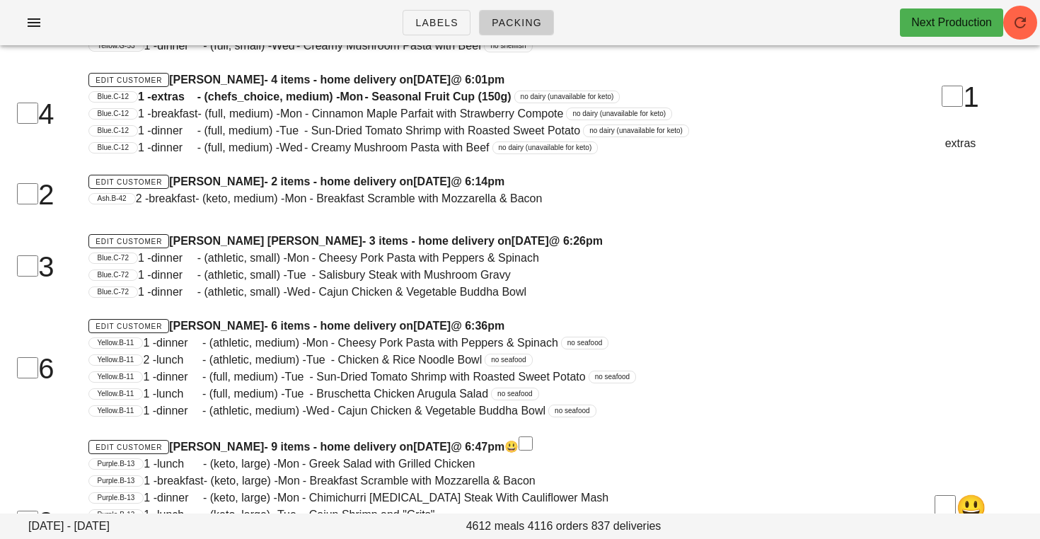
scroll to position [81040, 0]
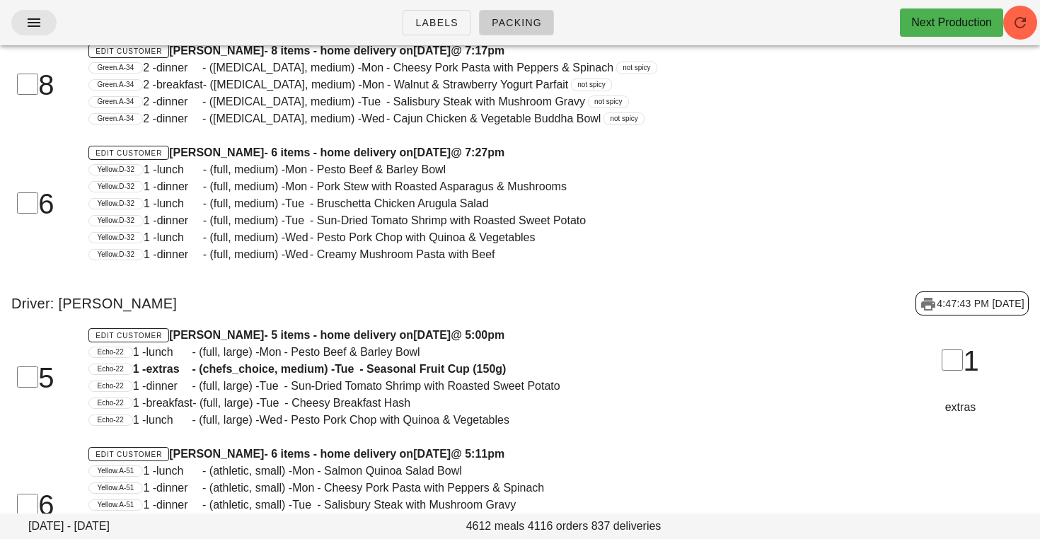
click at [42, 23] on span "button" at bounding box center [34, 22] width 23 height 17
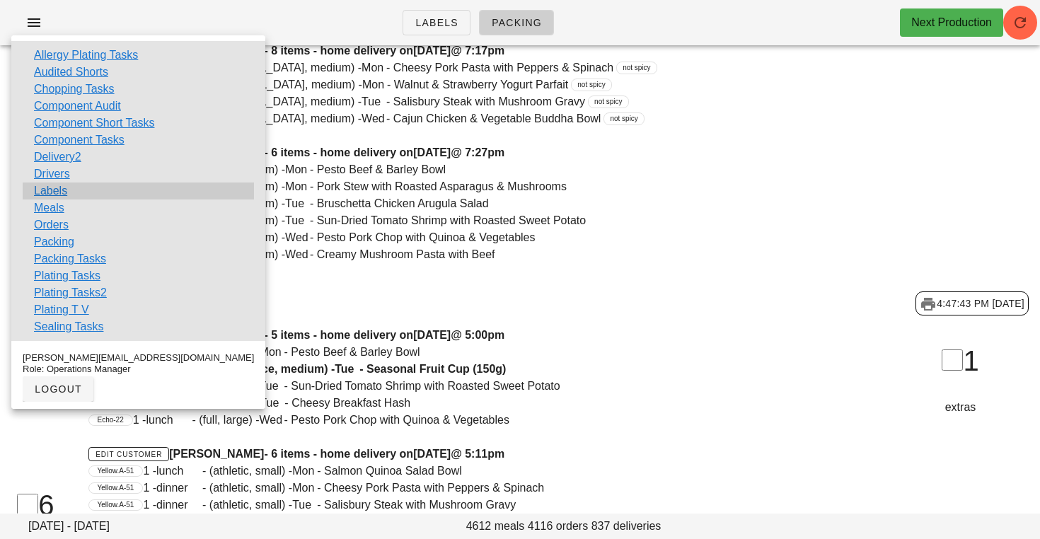
click at [44, 190] on link "Labels" at bounding box center [50, 191] width 33 height 17
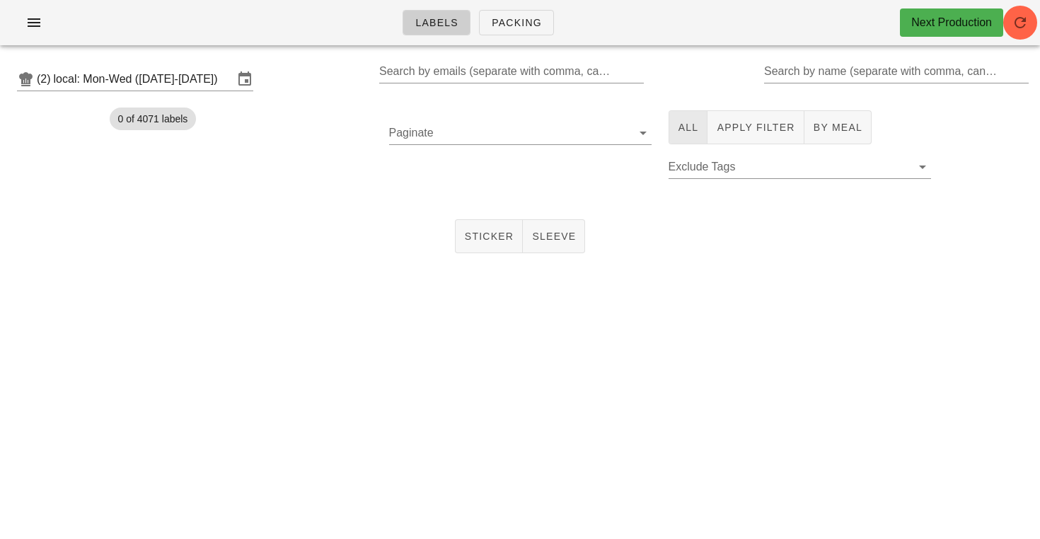
click at [701, 118] on button "All" at bounding box center [689, 127] width 40 height 34
click at [482, 237] on span "Sticker" at bounding box center [489, 236] width 50 height 11
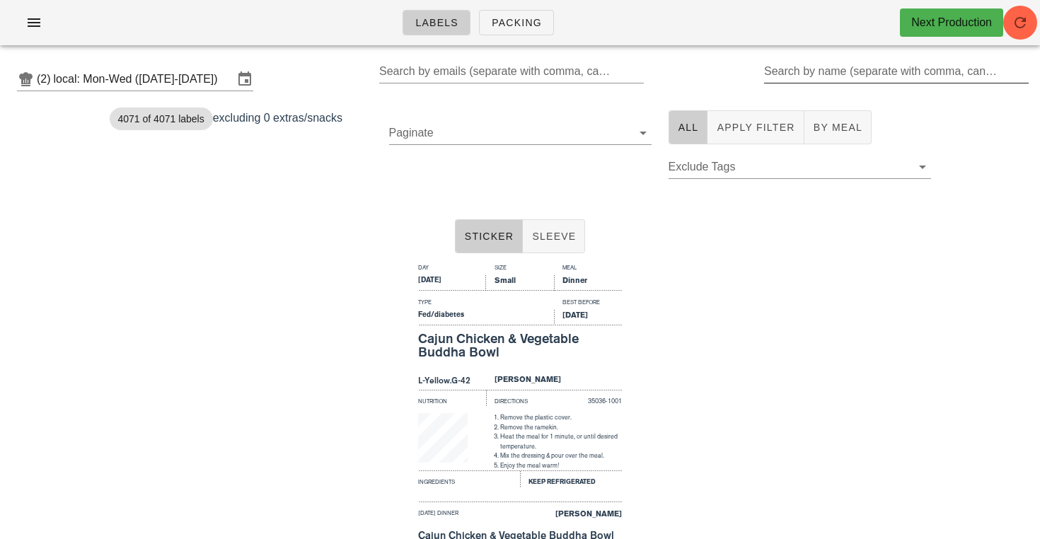
click at [861, 65] on div "Search by name (separate with comma, can be partial)" at bounding box center [895, 71] width 262 height 23
click at [640, 134] on icon at bounding box center [643, 133] width 17 height 17
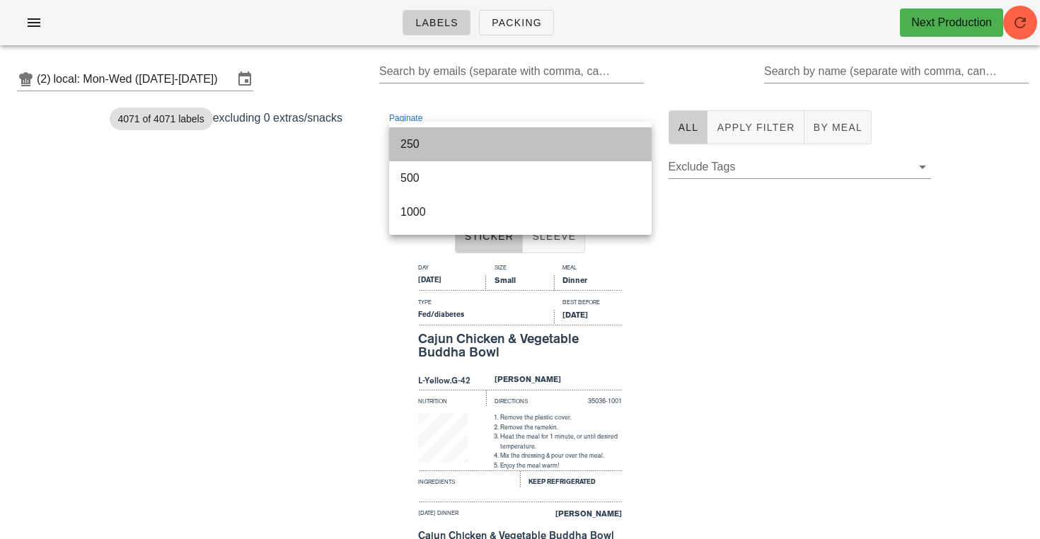
click at [592, 144] on div "250" at bounding box center [520, 143] width 240 height 13
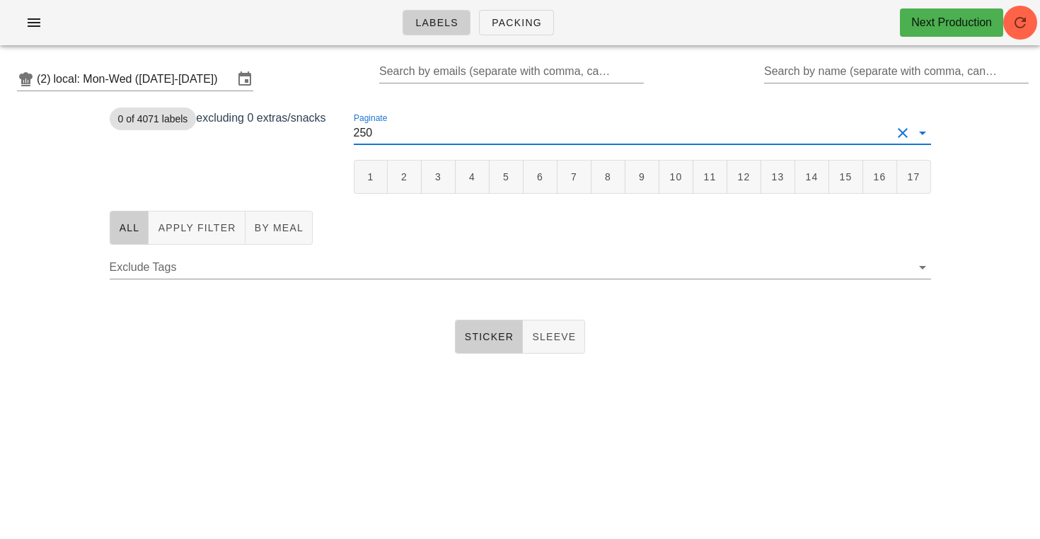
click at [347, 179] on div "Paginate 250 1 2 3 4 5 6 7 8 9 10 11 12 13 14 15 16 17" at bounding box center [642, 152] width 594 height 100
click at [369, 172] on span "1" at bounding box center [371, 176] width 16 height 11
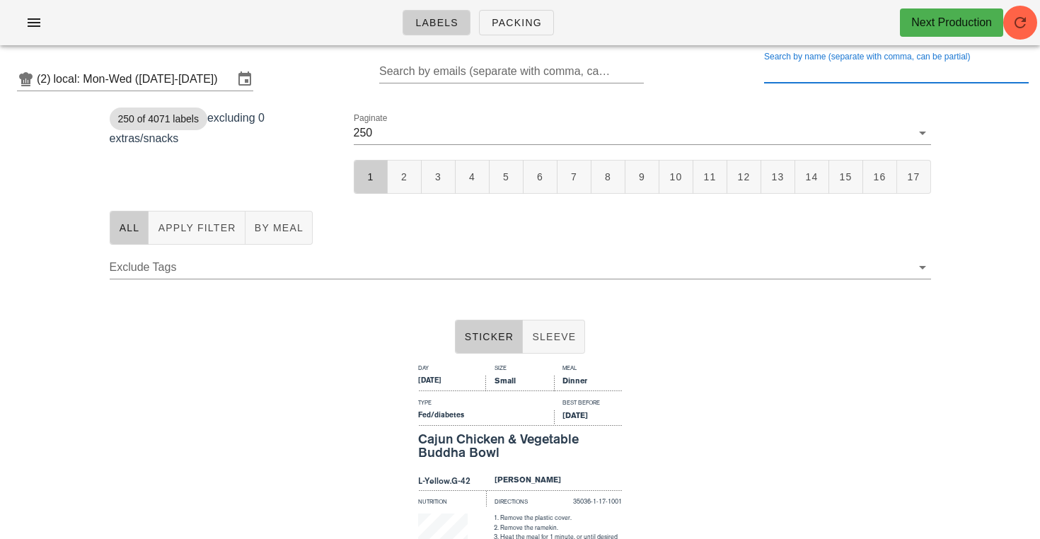
click at [803, 65] on div "Search by name (separate with comma, can be partial)" at bounding box center [895, 71] width 262 height 23
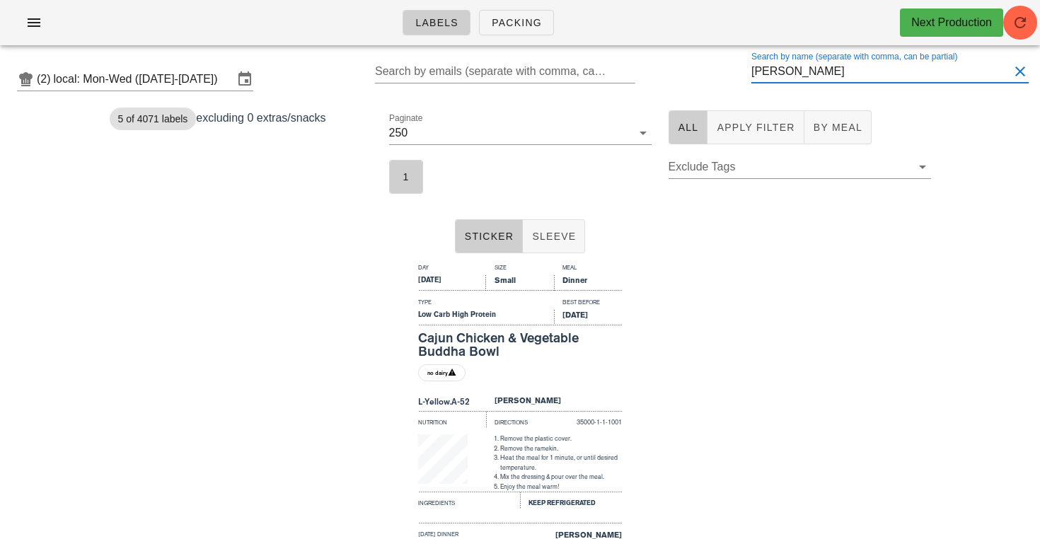
click at [823, 63] on input "[PERSON_NAME]" at bounding box center [880, 71] width 258 height 23
drag, startPoint x: 823, startPoint y: 63, endPoint x: 758, endPoint y: 68, distance: 65.3
click at [757, 70] on div "(2) local: Mon-Wed ([DATE]-[DATE]) Search by emails (separate with comma, can b…" at bounding box center [520, 79] width 1040 height 45
drag, startPoint x: 823, startPoint y: 74, endPoint x: 785, endPoint y: 74, distance: 37.5
click at [785, 74] on input "[PERSON_NAME]" at bounding box center [880, 71] width 258 height 23
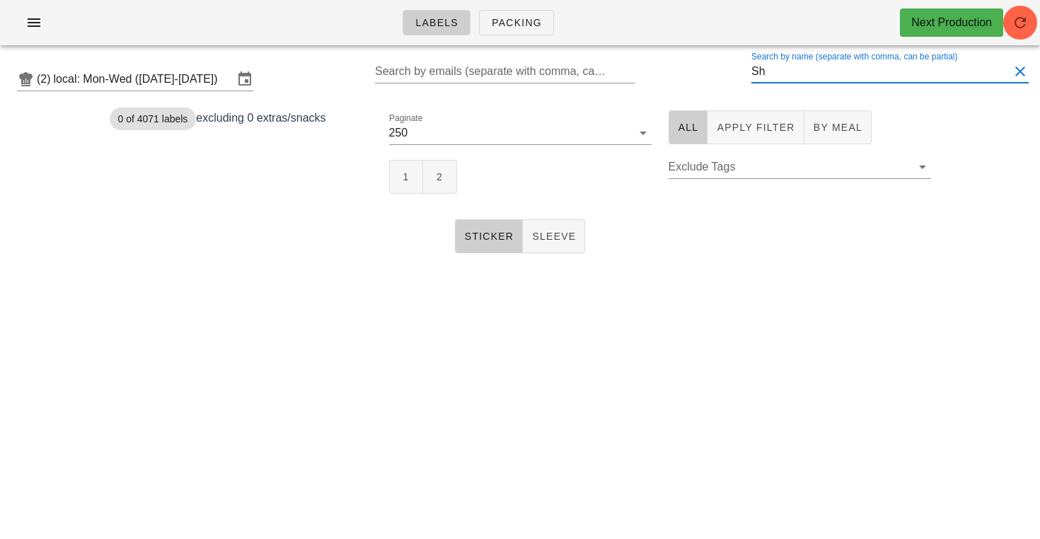
type input "S"
type input "jah"
click at [752, 75] on div "(2) local: Mon-Wed ([DATE]-[DATE]) Search by emails (separate with comma, can b…" at bounding box center [520, 79] width 1040 height 45
drag, startPoint x: 790, startPoint y: 72, endPoint x: 733, endPoint y: 72, distance: 57.3
click at [733, 72] on div "(2) local: Mon-Wed ([DATE]-[DATE]) Search by emails (separate with comma, can b…" at bounding box center [520, 79] width 1040 height 45
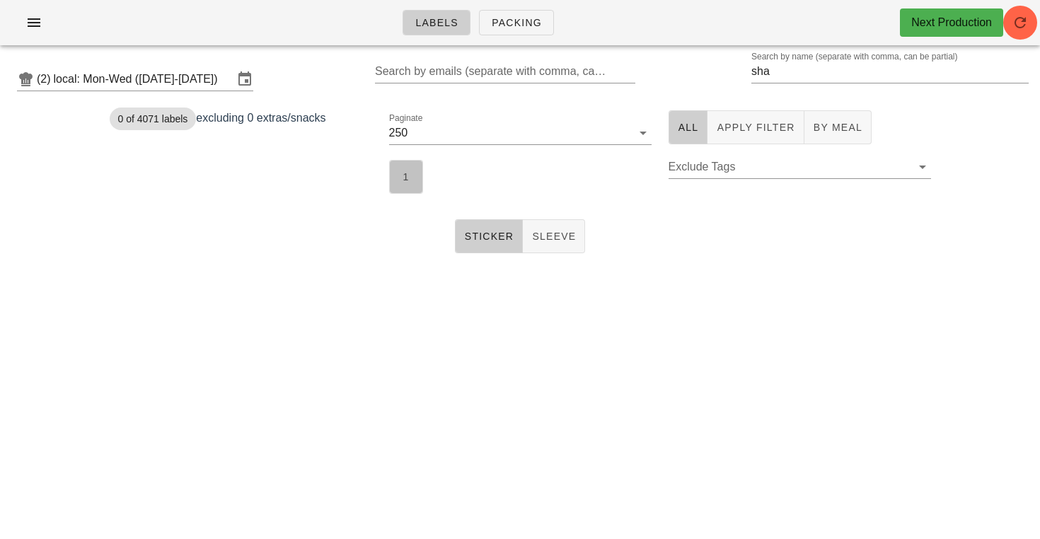
click at [411, 168] on button "1" at bounding box center [406, 177] width 34 height 34
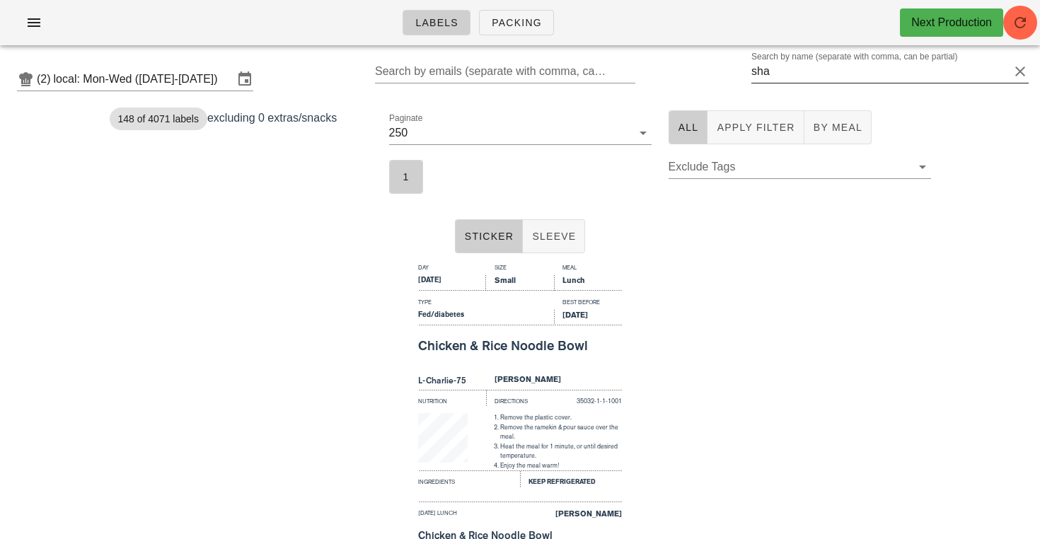
click at [787, 84] on div "Search by name (separate with comma, can be partial) sha" at bounding box center [889, 79] width 277 height 38
click at [792, 75] on input "[DEMOGRAPHIC_DATA]" at bounding box center [880, 71] width 258 height 23
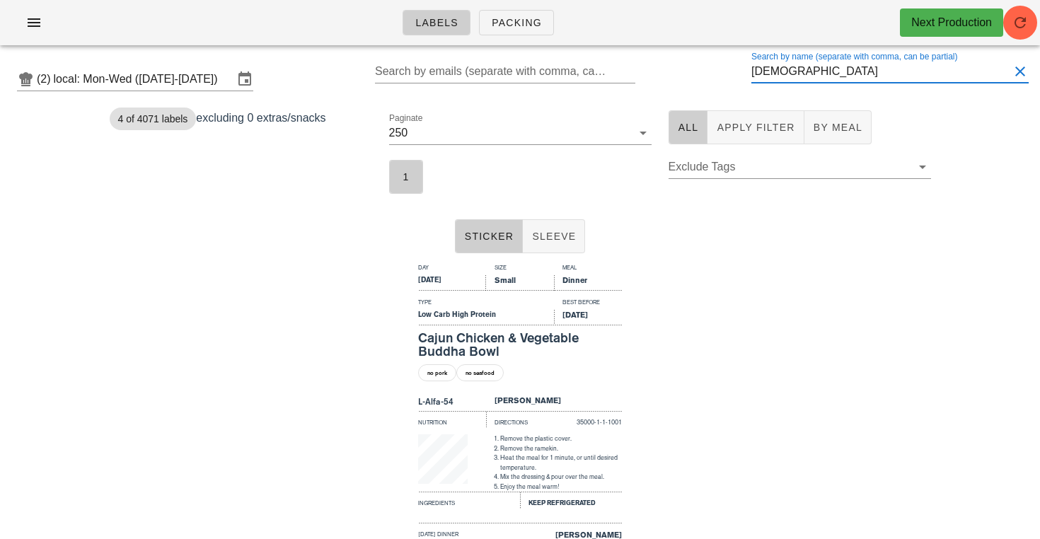
type input "sha"
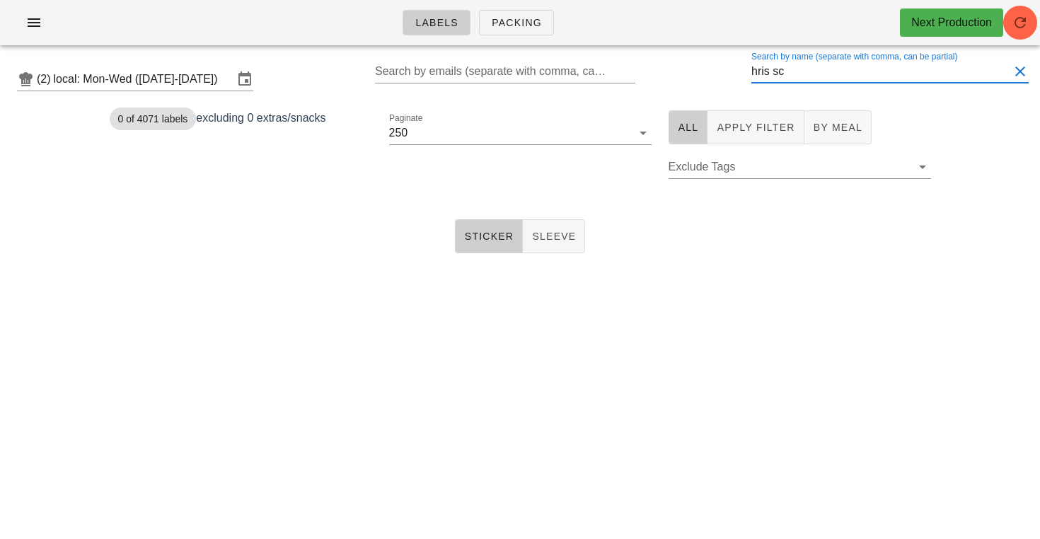
drag, startPoint x: 0, startPoint y: 0, endPoint x: 674, endPoint y: 97, distance: 680.4
click at [674, 97] on div "(2) local: Mon-Wed ([DATE]-[DATE]) Search by emails (separate with comma, can b…" at bounding box center [520, 79] width 1040 height 45
type input "h"
drag, startPoint x: 674, startPoint y: 97, endPoint x: 400, endPoint y: 183, distance: 286.4
click at [400, 183] on div "Paginate 250 1" at bounding box center [520, 152] width 279 height 100
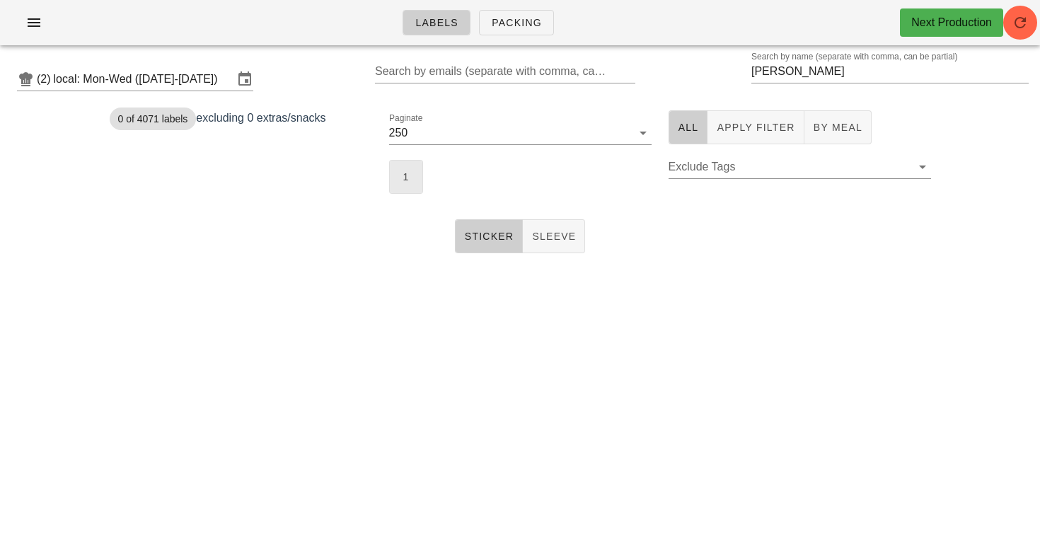
click at [400, 183] on span "1" at bounding box center [406, 176] width 16 height 11
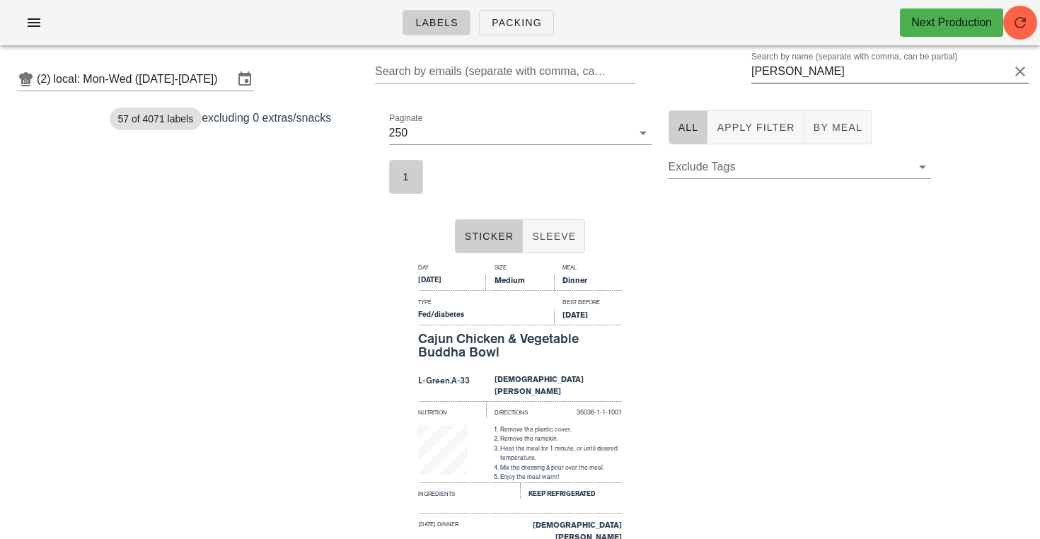
click at [802, 81] on input "Chris" at bounding box center [880, 71] width 258 height 23
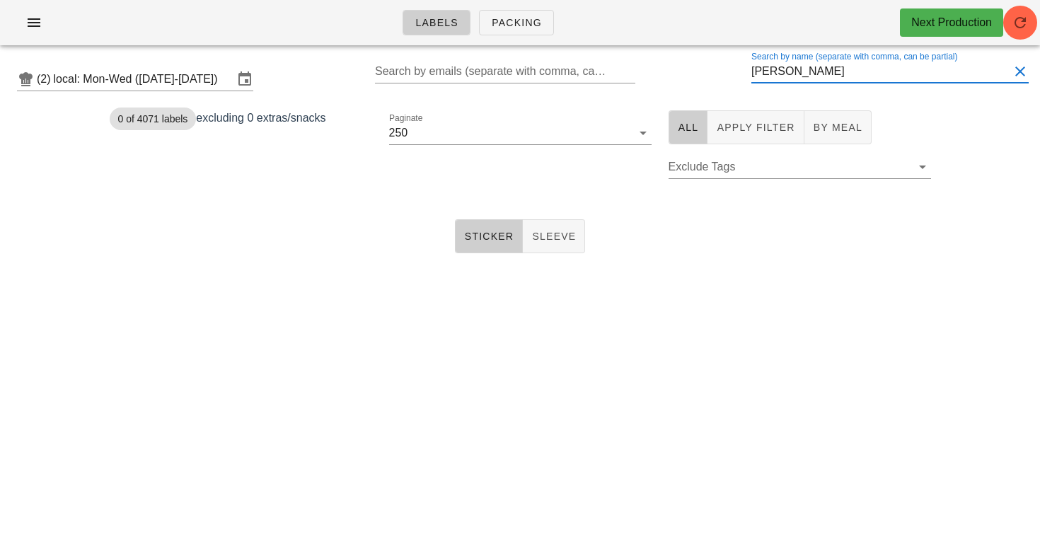
drag, startPoint x: 811, startPoint y: 76, endPoint x: 736, endPoint y: 76, distance: 75.0
click at [736, 76] on div "(2) local: Mon-Wed (Aug 11-Aug 13) Search by emails (separate with comma, can b…" at bounding box center [520, 79] width 1040 height 45
drag, startPoint x: 599, startPoint y: 88, endPoint x: 400, endPoint y: 187, distance: 222.7
click at [400, 187] on button "1" at bounding box center [406, 177] width 34 height 34
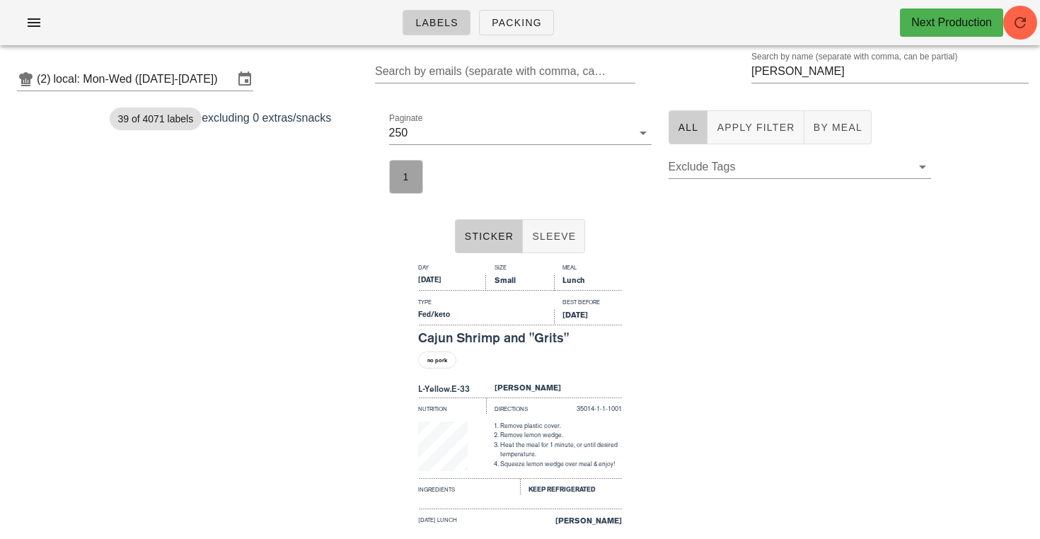
click at [400, 187] on button "1" at bounding box center [406, 177] width 34 height 34
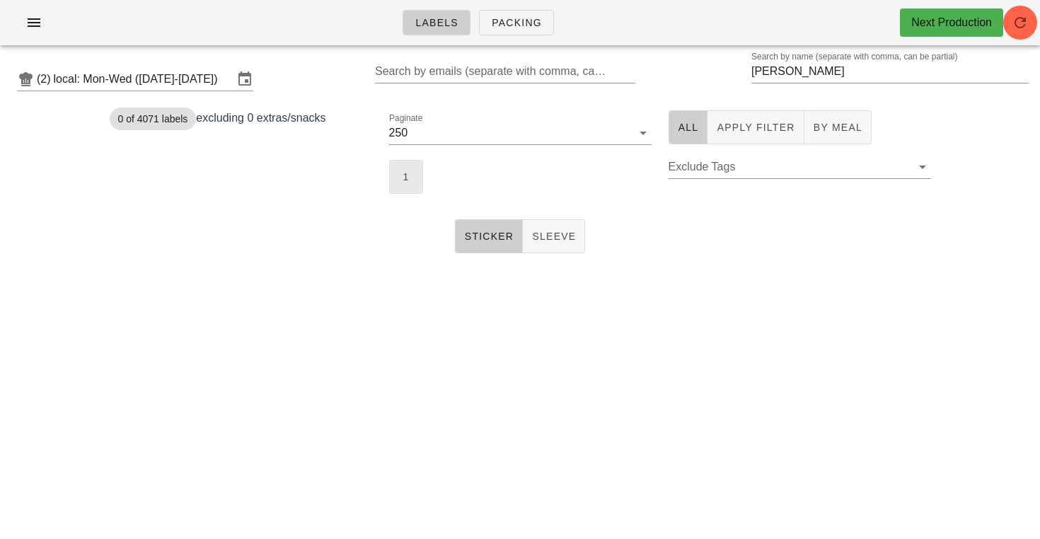
click at [400, 187] on button "1" at bounding box center [406, 177] width 34 height 34
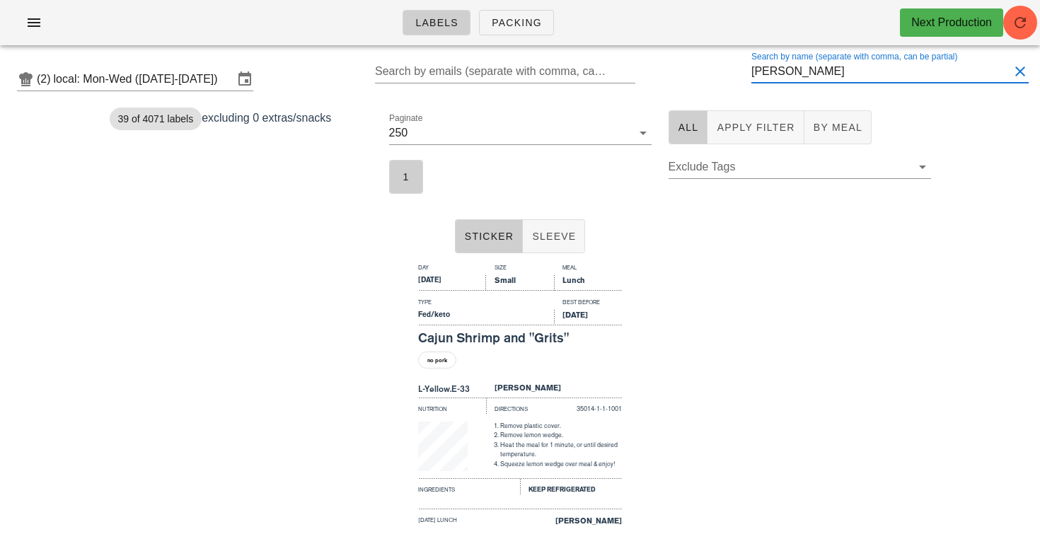
click at [821, 70] on input "Scott" at bounding box center [880, 71] width 258 height 23
drag, startPoint x: 819, startPoint y: 79, endPoint x: 752, endPoint y: 336, distance: 265.5
click at [752, 336] on div "Day Size Meal Tuesday Small Lunch Type Best Before Fed/keto Aug 14, 2025 Cajun …" at bounding box center [520, 429] width 1040 height 340
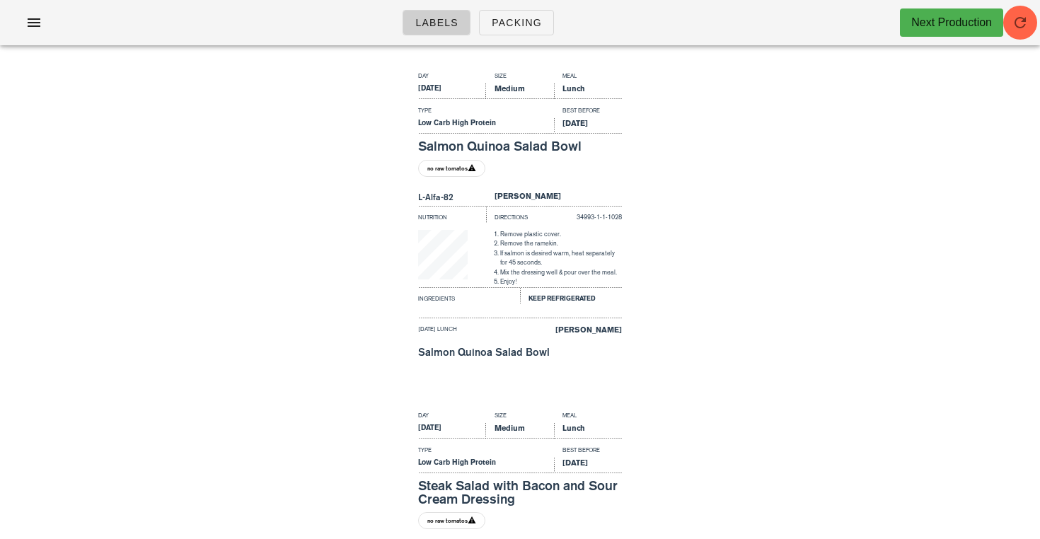
scroll to position [9019, 0]
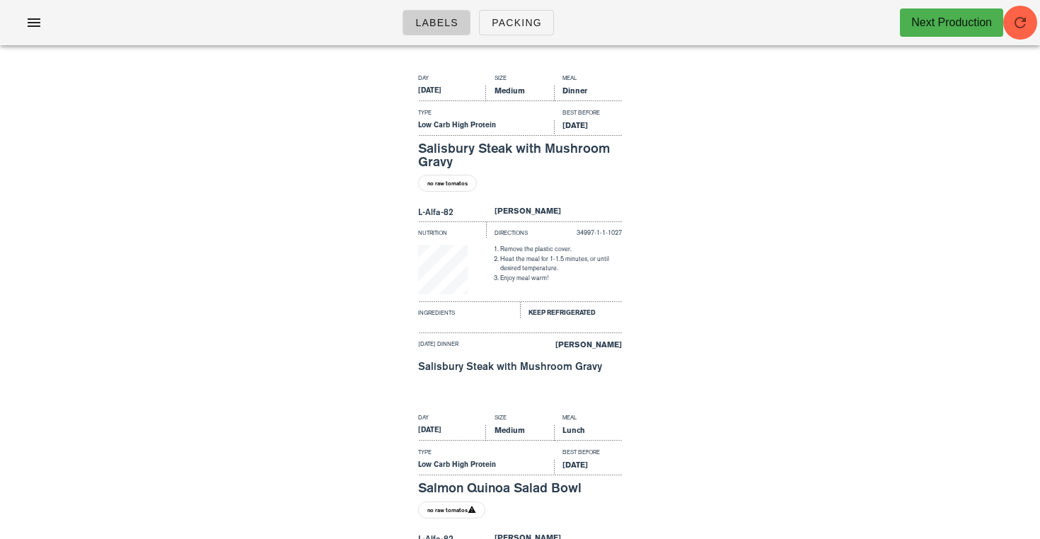
click at [1030, 373] on div "Day Size Meal Tuesday Medium Dinner Type Best Before Low Carb High Protein Aug …" at bounding box center [520, 239] width 1040 height 340
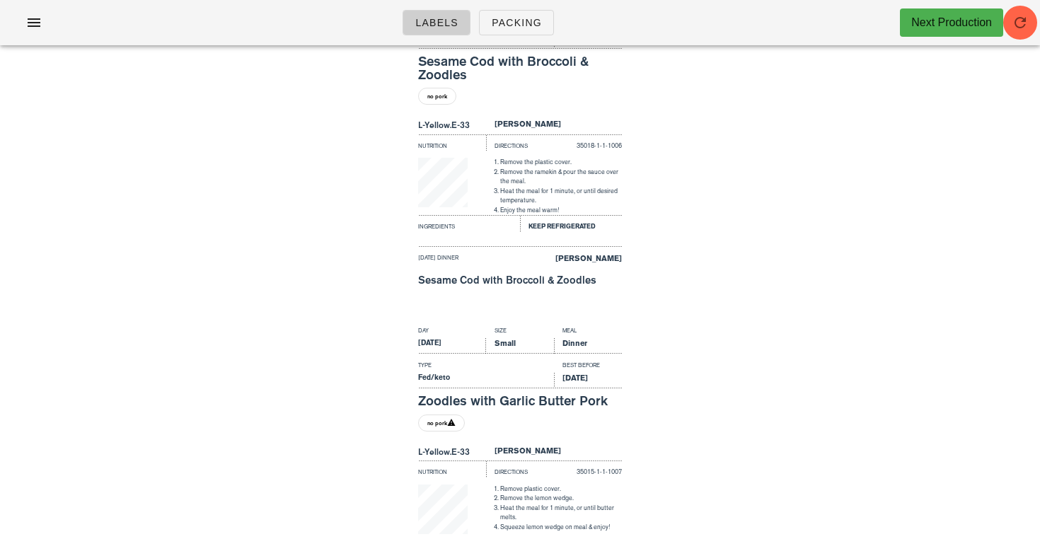
scroll to position [0, 0]
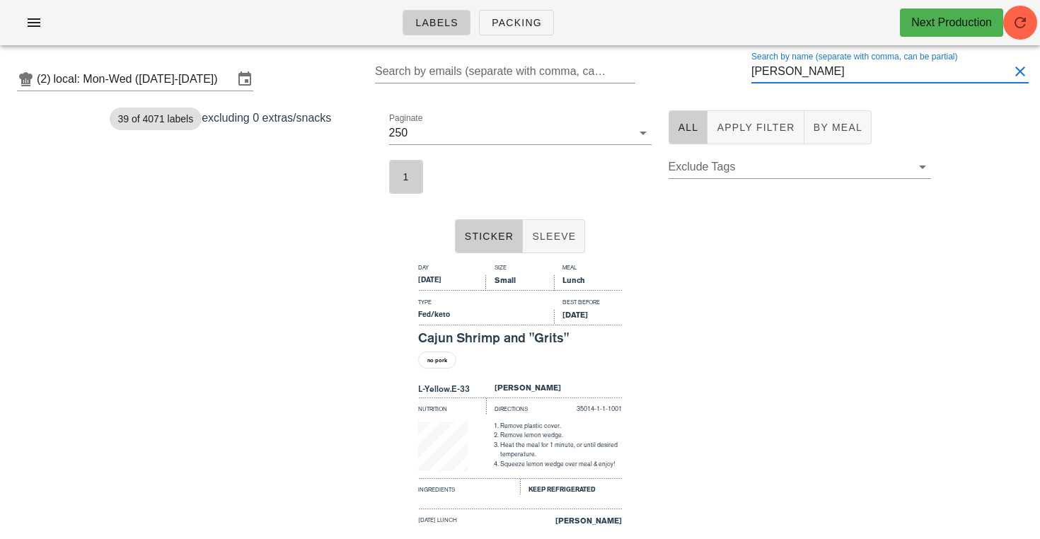
drag, startPoint x: 835, startPoint y: 66, endPoint x: 736, endPoint y: 54, distance: 99.1
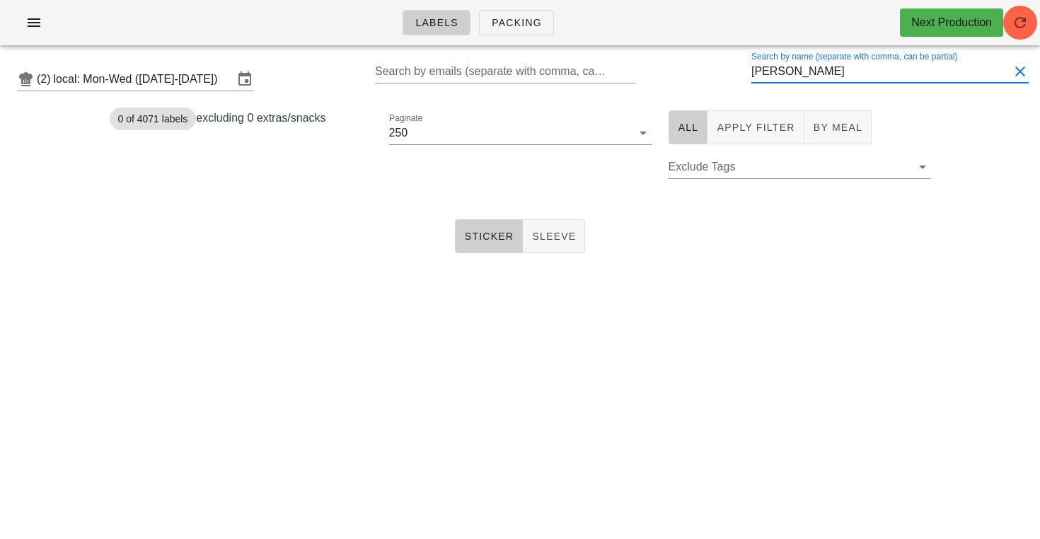
drag, startPoint x: 813, startPoint y: 80, endPoint x: 732, endPoint y: 76, distance: 80.7
click at [732, 76] on div "(2) local: Mon-Wed (Aug 11-Aug 13) Search by emails (separate with comma, can b…" at bounding box center [520, 79] width 1040 height 45
click at [412, 182] on span "1" at bounding box center [406, 176] width 16 height 11
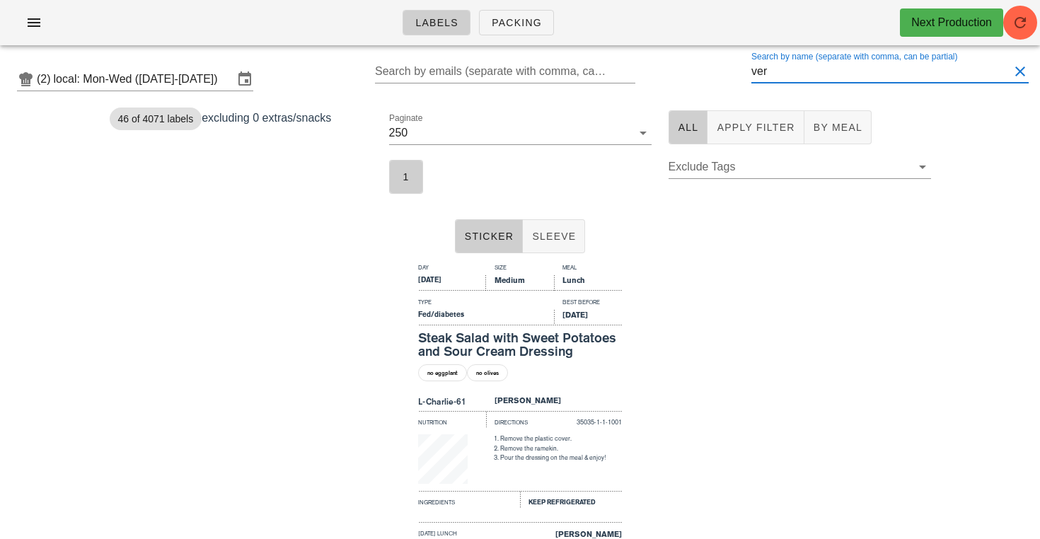
click at [787, 79] on input "ver" at bounding box center [880, 71] width 258 height 23
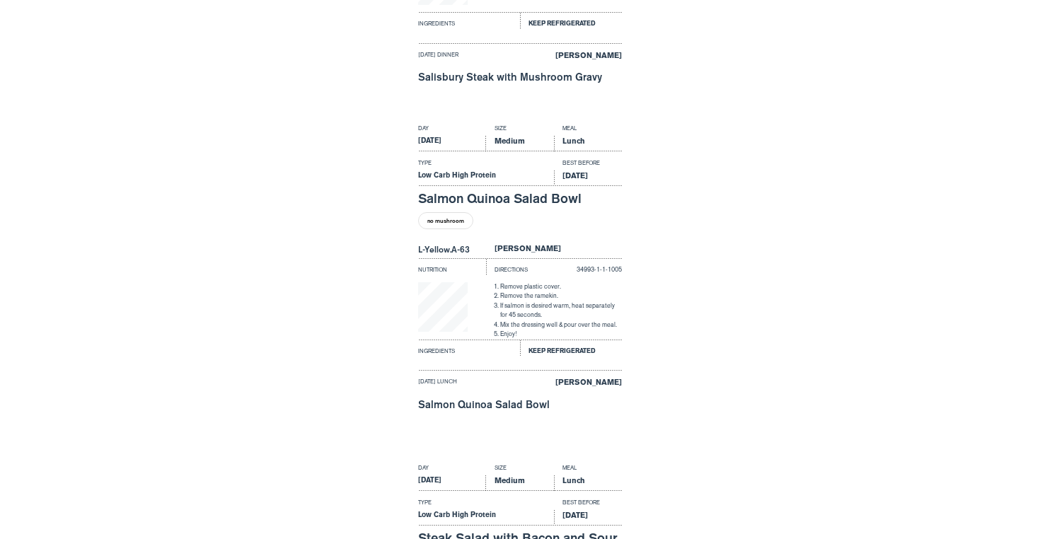
scroll to position [1498, 0]
drag, startPoint x: 659, startPoint y: 399, endPoint x: 659, endPoint y: 336, distance: 63.0
click at [659, 336] on div "Day Size Meal Monday Medium Lunch Type Best Before Low Carb High Protein Aug 13…" at bounding box center [520, 289] width 1040 height 340
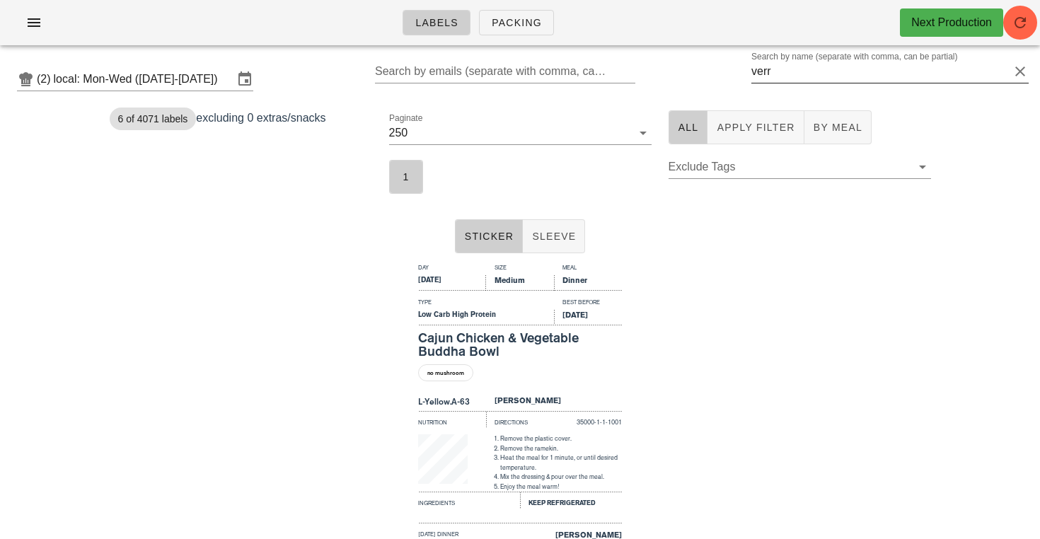
scroll to position [0, 0]
drag, startPoint x: 790, startPoint y: 69, endPoint x: 732, endPoint y: 62, distance: 57.7
click at [732, 62] on div "(2) local: Mon-Wed (Aug 11-Aug 13) Search by emails (separate with comma, can b…" at bounding box center [520, 79] width 1040 height 45
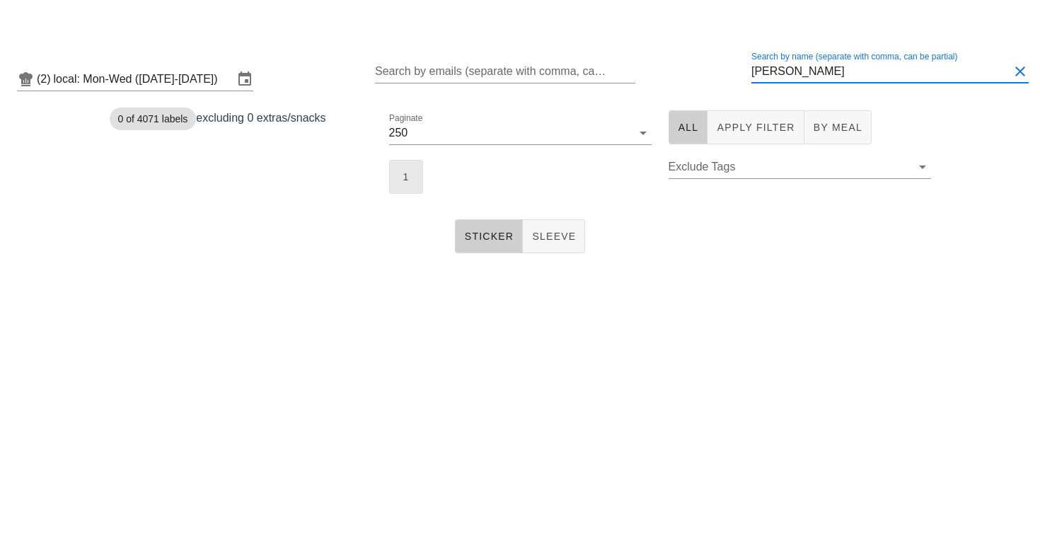
click at [399, 169] on button "1" at bounding box center [406, 177] width 34 height 34
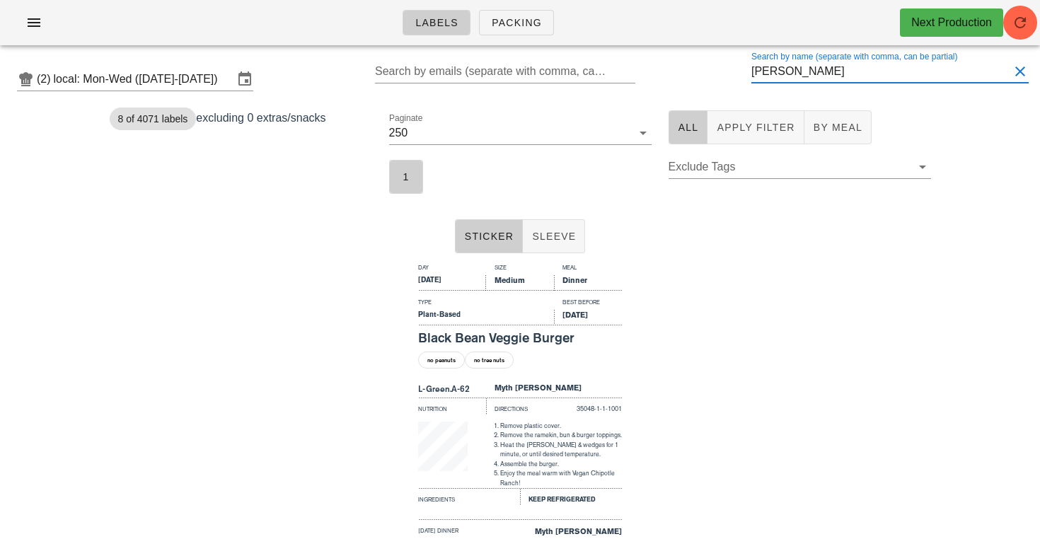
drag, startPoint x: 807, startPoint y: 79, endPoint x: 742, endPoint y: 79, distance: 65.1
click at [742, 79] on div "(2) local: Mon-Wed (Aug 11-Aug 13) Search by emails (separate with comma, can b…" at bounding box center [520, 79] width 1040 height 45
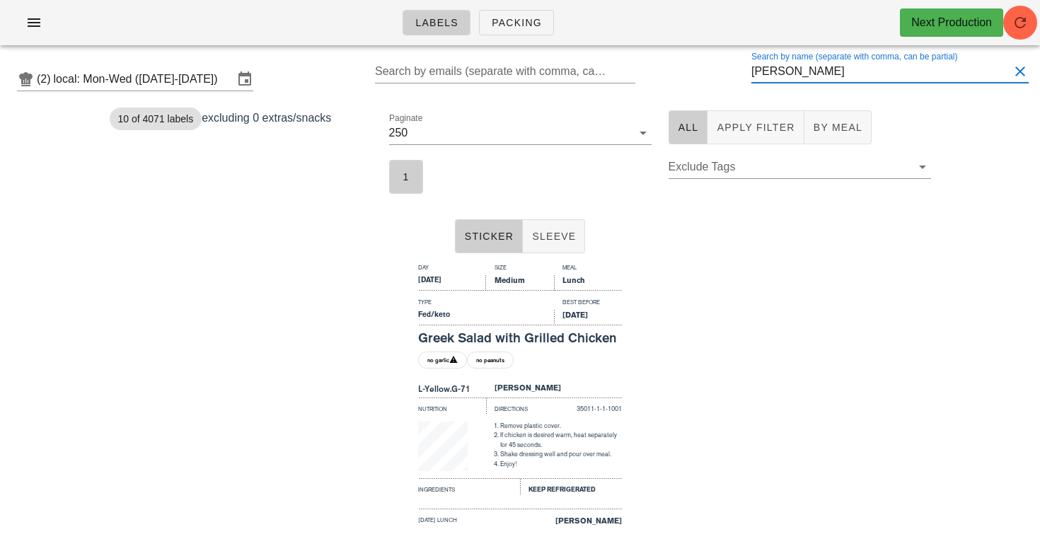
drag, startPoint x: 742, startPoint y: 79, endPoint x: 712, endPoint y: 284, distance: 208.1
click at [712, 284] on div "Day Size Meal Wednesday Medium Lunch Type Best Before Fed/keto Aug 15, 2025 Gre…" at bounding box center [520, 429] width 1040 height 340
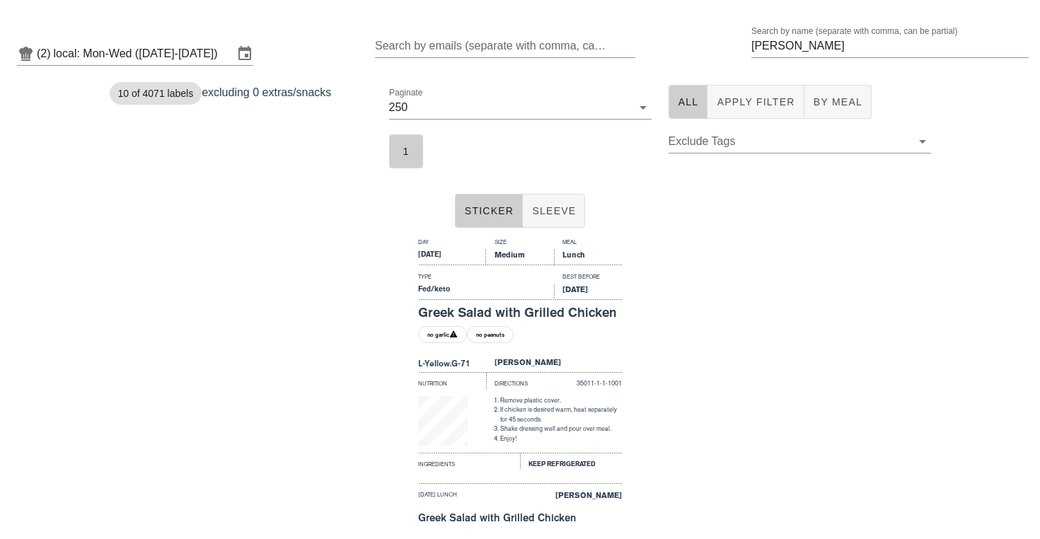
scroll to position [27, 0]
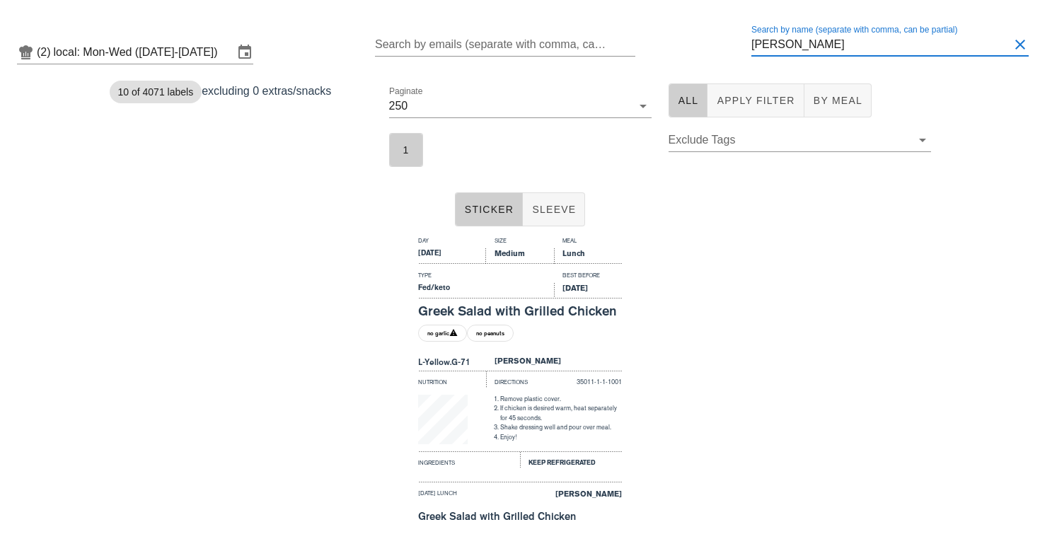
drag, startPoint x: 797, startPoint y: 43, endPoint x: 719, endPoint y: 45, distance: 78.6
click at [719, 45] on div "(2) local: Mon-Wed (Aug 11-Aug 13) Search by emails (separate with comma, can b…" at bounding box center [520, 52] width 1040 height 45
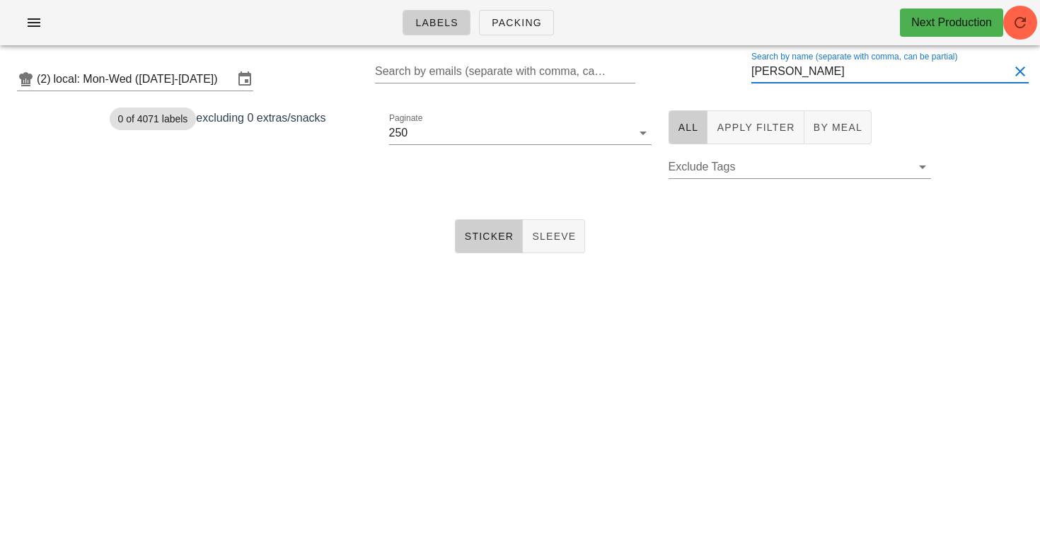
drag, startPoint x: 804, startPoint y: 79, endPoint x: 672, endPoint y: 79, distance: 131.6
click at [673, 79] on div "(2) local: Mon-Wed (Aug 11-Aug 13) Search by emails (separate with comma, can b…" at bounding box center [520, 79] width 1040 height 45
type input "m"
click at [491, 245] on button "Sticker" at bounding box center [489, 236] width 69 height 34
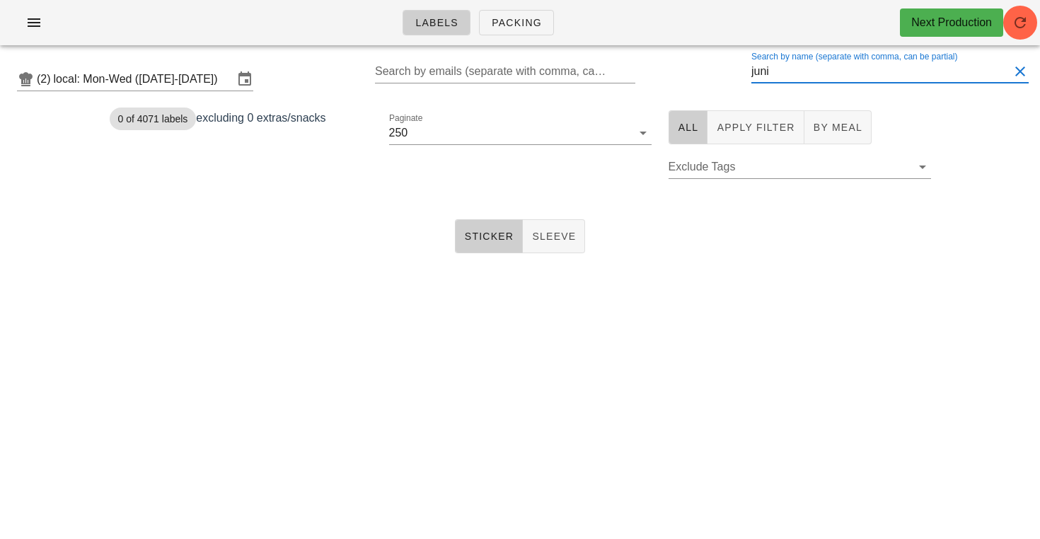
click at [811, 82] on input "juni" at bounding box center [880, 71] width 258 height 23
type input "j"
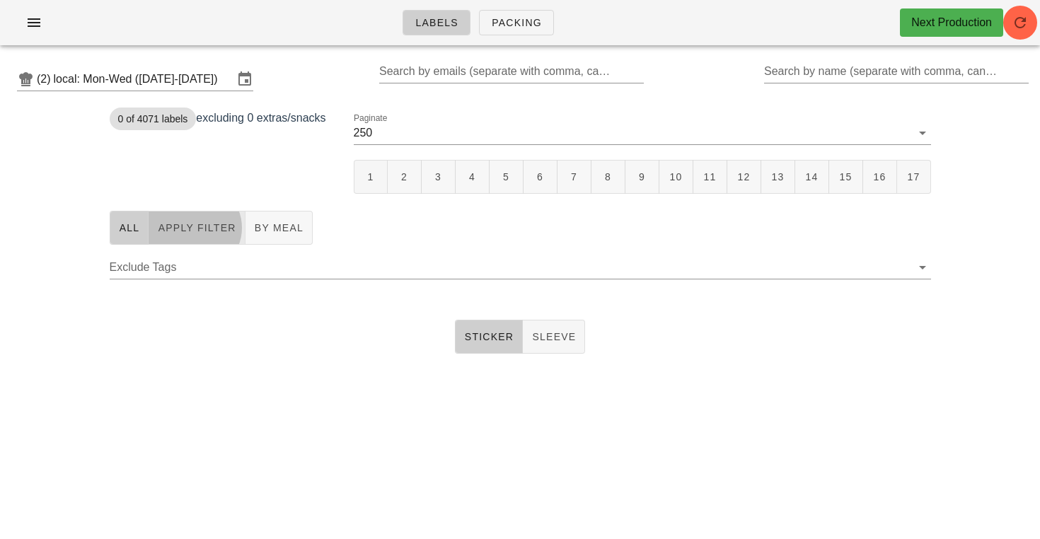
click at [207, 231] on span "Apply Filter" at bounding box center [196, 227] width 79 height 11
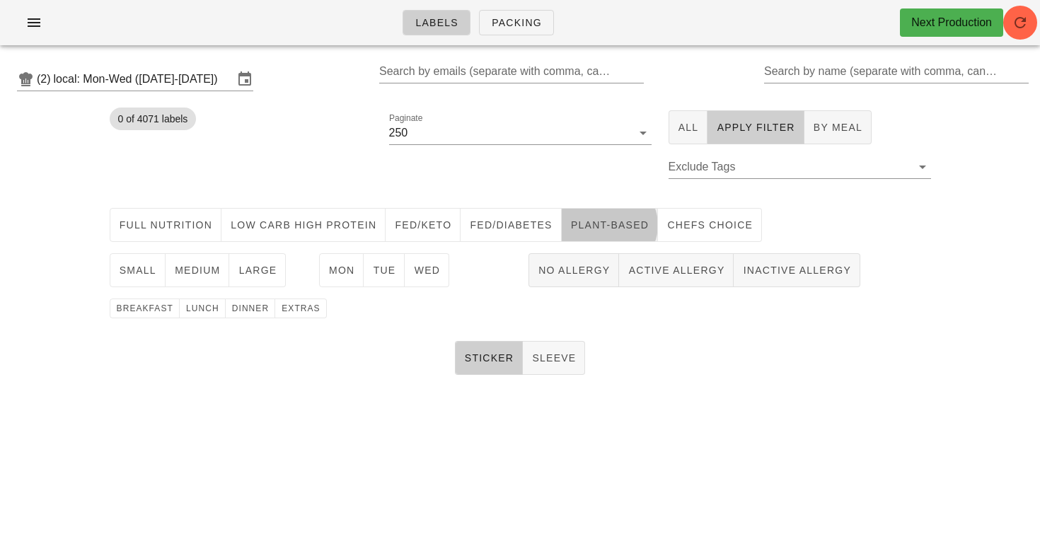
click at [587, 215] on button "Plant-Based" at bounding box center [610, 225] width 96 height 34
click at [151, 267] on span "small" at bounding box center [137, 270] width 37 height 11
click at [431, 272] on span "Wed" at bounding box center [426, 270] width 27 height 11
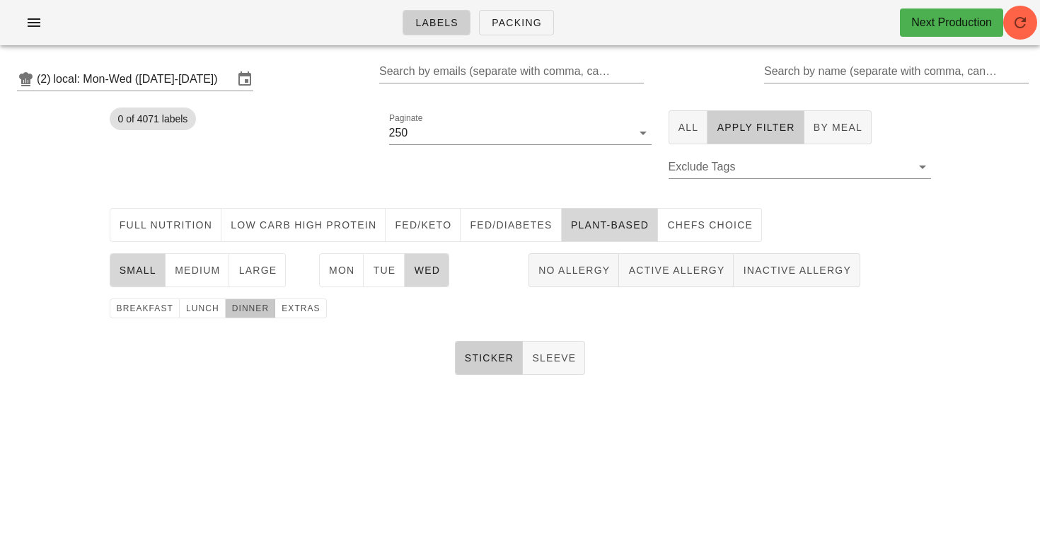
click at [241, 312] on span "dinner" at bounding box center [250, 309] width 38 height 10
click at [418, 174] on button "1" at bounding box center [406, 177] width 34 height 34
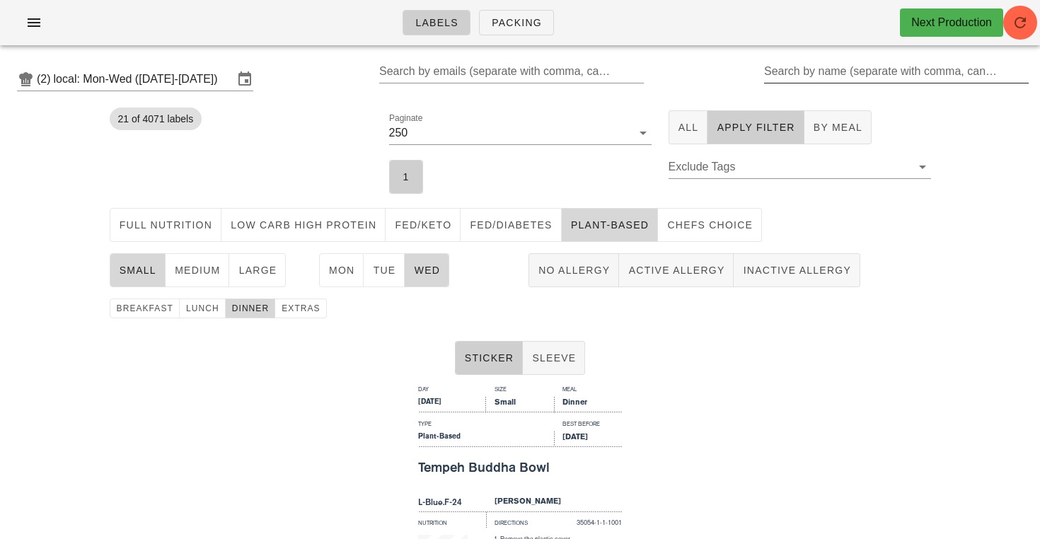
click at [799, 73] on input "Search by name (separate with comma, can be partial)" at bounding box center [895, 71] width 262 height 23
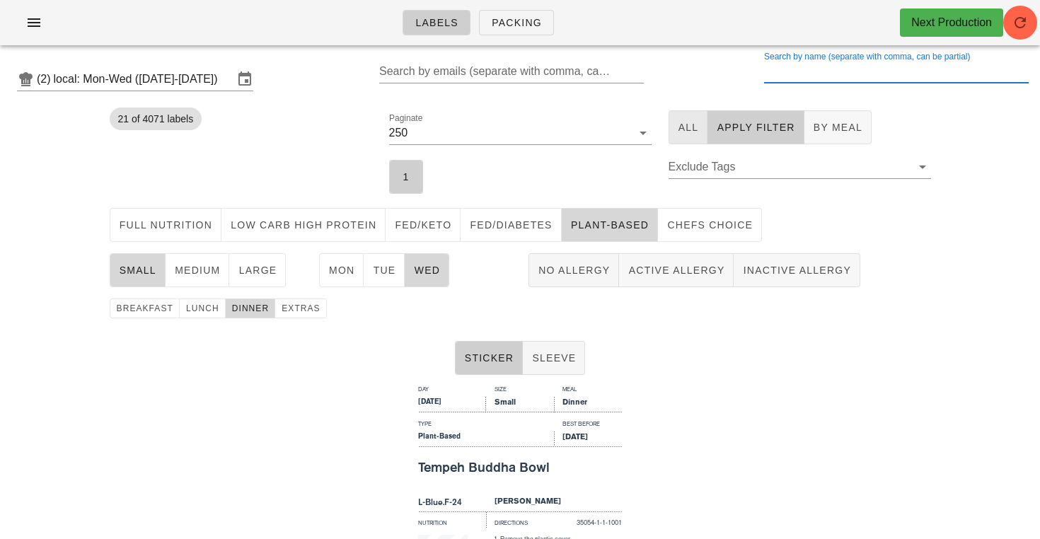
click at [678, 130] on span "All" at bounding box center [688, 127] width 21 height 11
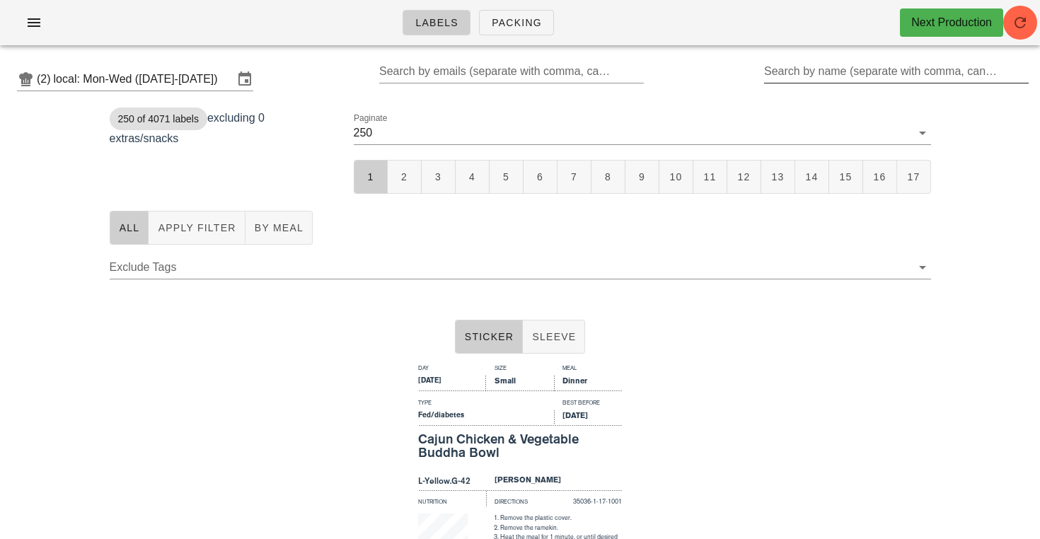
click at [828, 73] on div "Search by name (separate with comma, can be partial)" at bounding box center [895, 71] width 262 height 23
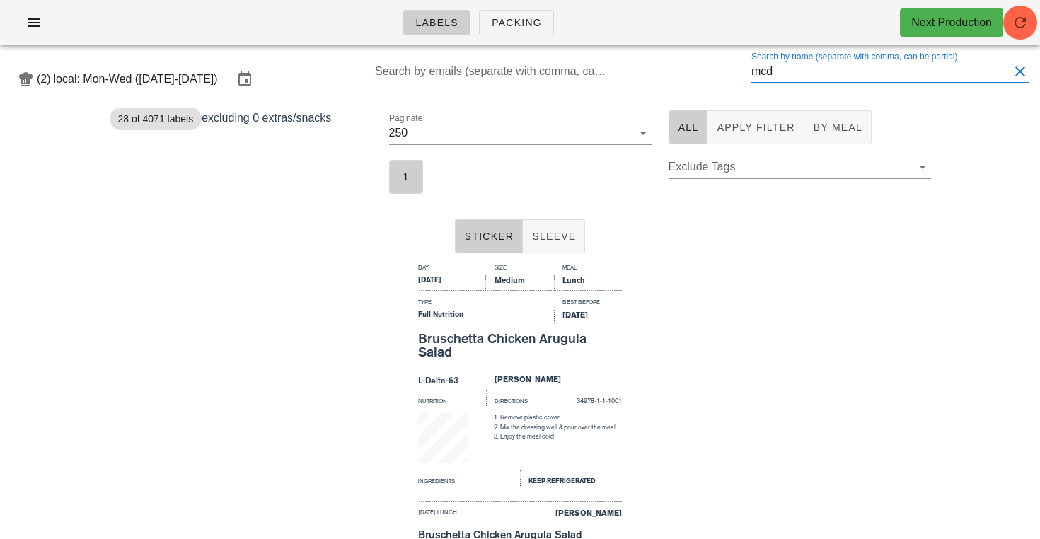
drag, startPoint x: 804, startPoint y: 78, endPoint x: 755, endPoint y: 76, distance: 48.8
click at [755, 76] on div "(2) local: Mon-Wed (Aug 11-Aug 13) Search by emails (separate with comma, can b…" at bounding box center [520, 79] width 1040 height 45
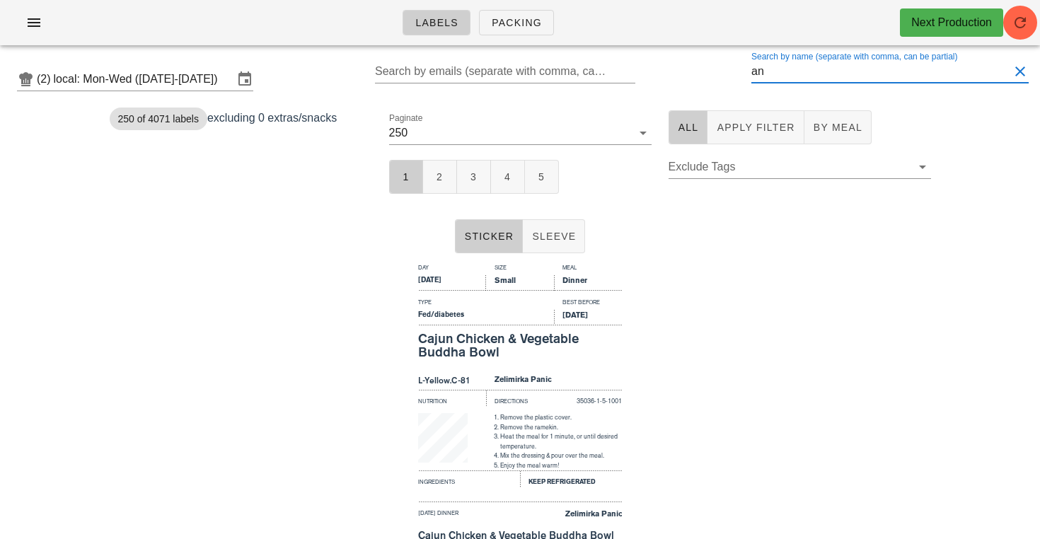
type input "a"
type input "vau"
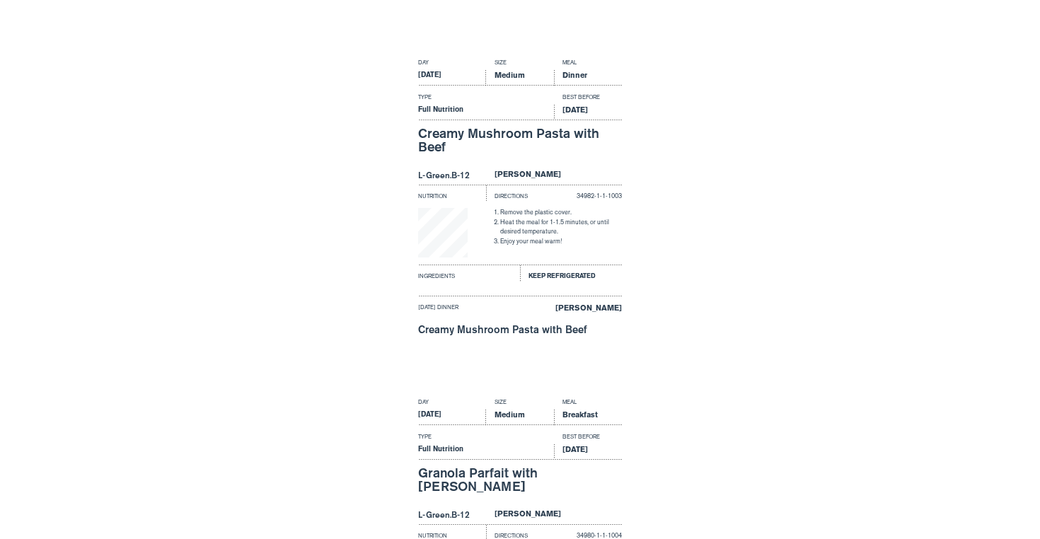
scroll to position [887, 0]
